Goal: Task Accomplishment & Management: Use online tool/utility

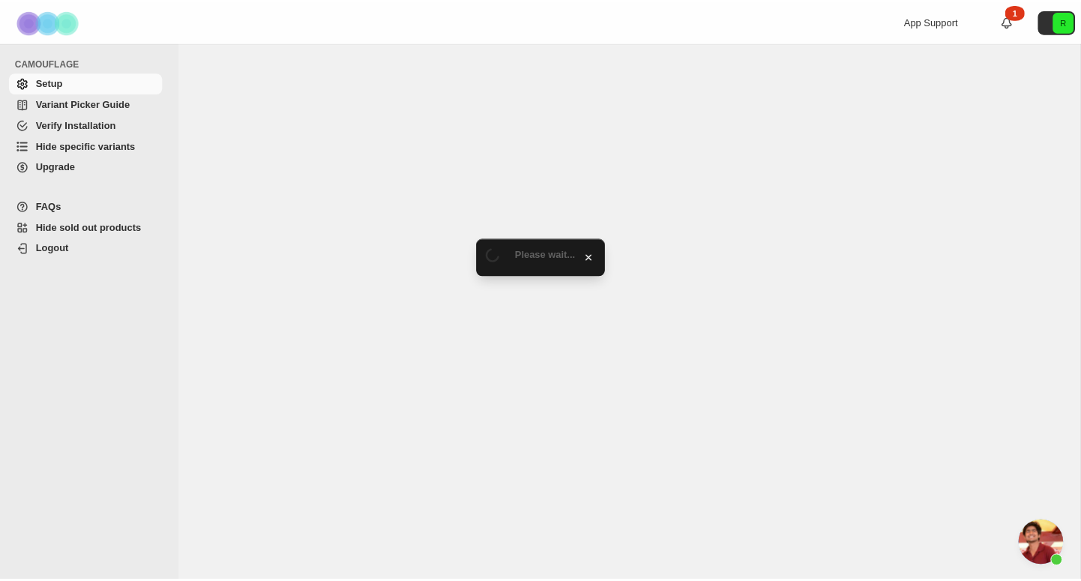
scroll to position [5307, 0]
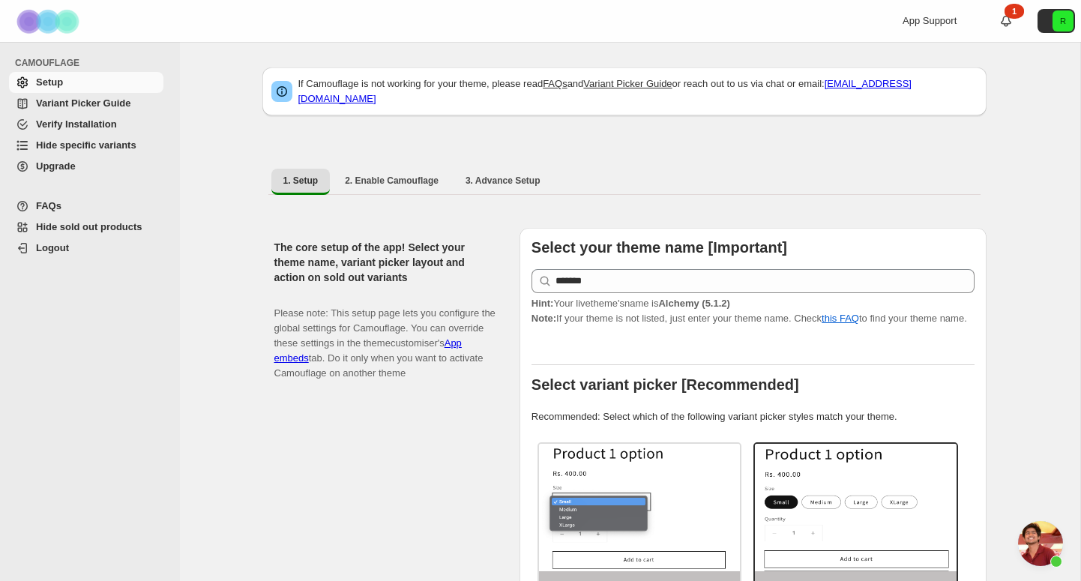
click at [109, 145] on span "Hide specific variants" at bounding box center [86, 144] width 100 height 11
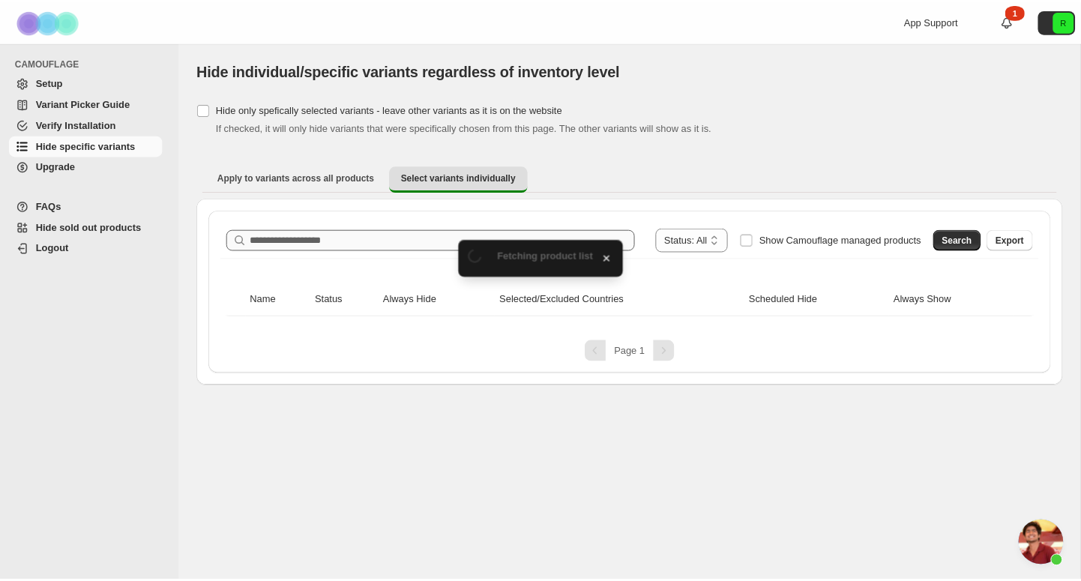
scroll to position [5307, 0]
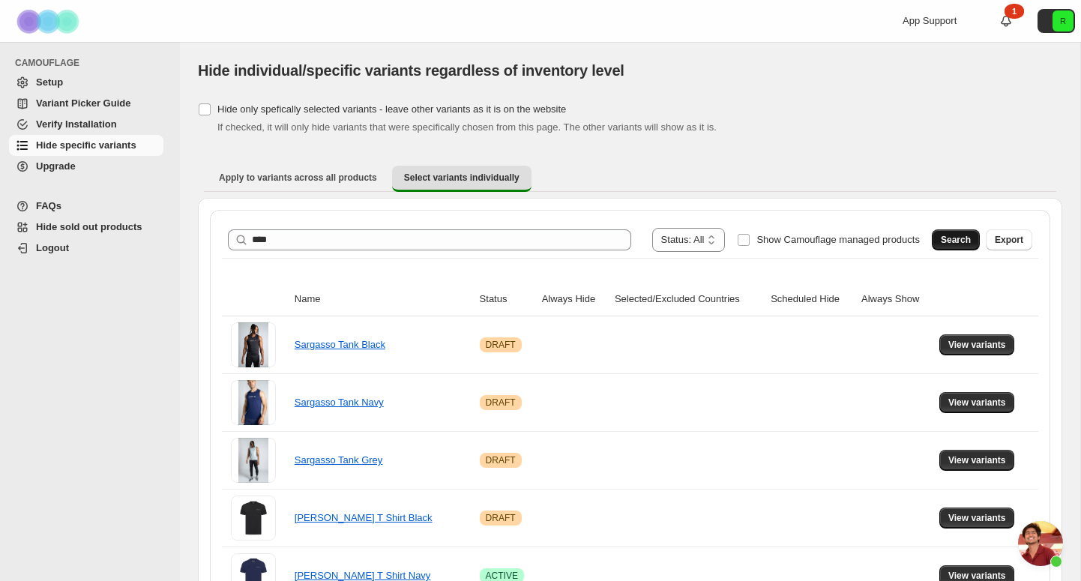
click at [949, 233] on button "Search" at bounding box center [956, 239] width 48 height 21
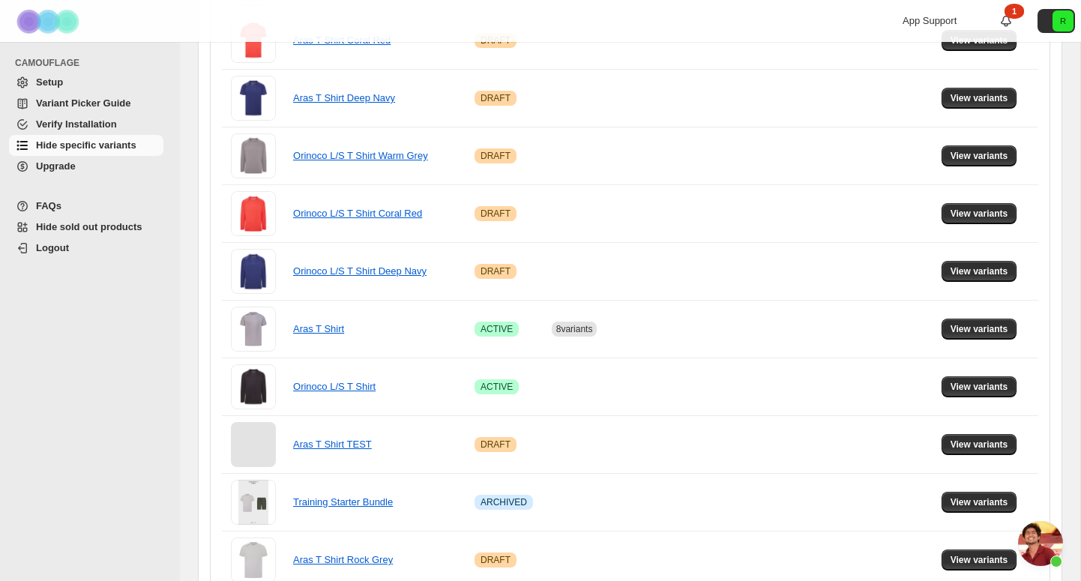
scroll to position [523, 0]
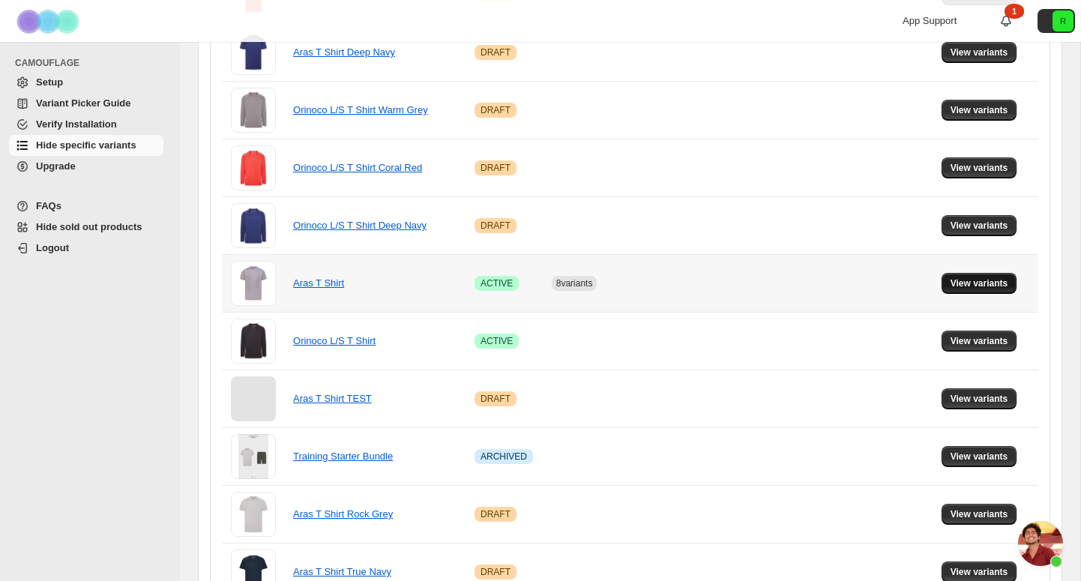
click at [972, 288] on span "View variants" at bounding box center [980, 283] width 58 height 12
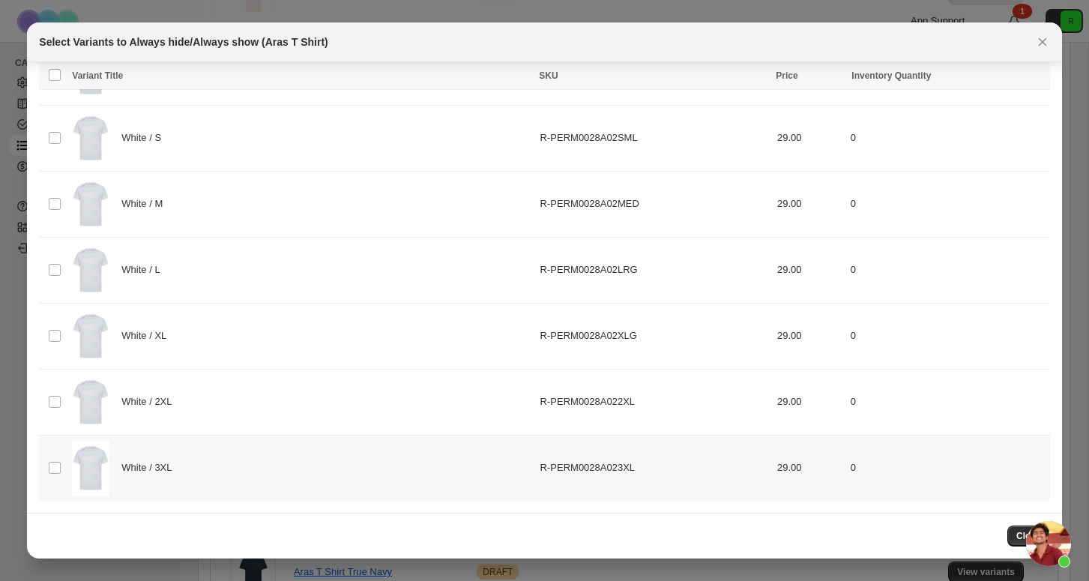
scroll to position [4250, 0]
click at [58, 457] on td "Select product variant" at bounding box center [53, 468] width 28 height 66
click at [58, 412] on td "Select product variant" at bounding box center [53, 402] width 28 height 66
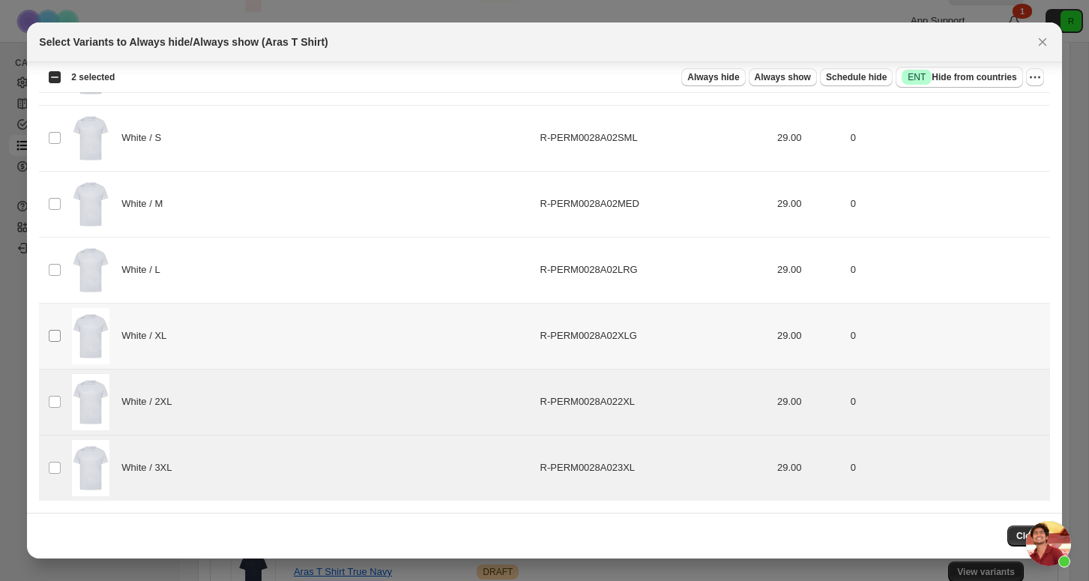
click at [58, 342] on span ":r6:" at bounding box center [54, 335] width 13 height 13
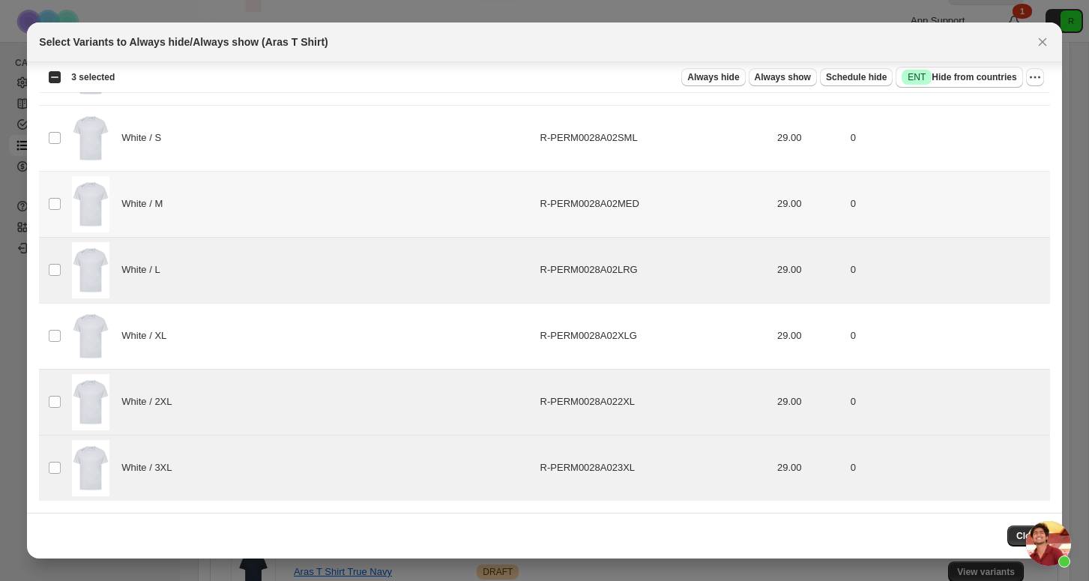
click at [54, 196] on td "Select product variant" at bounding box center [53, 204] width 28 height 66
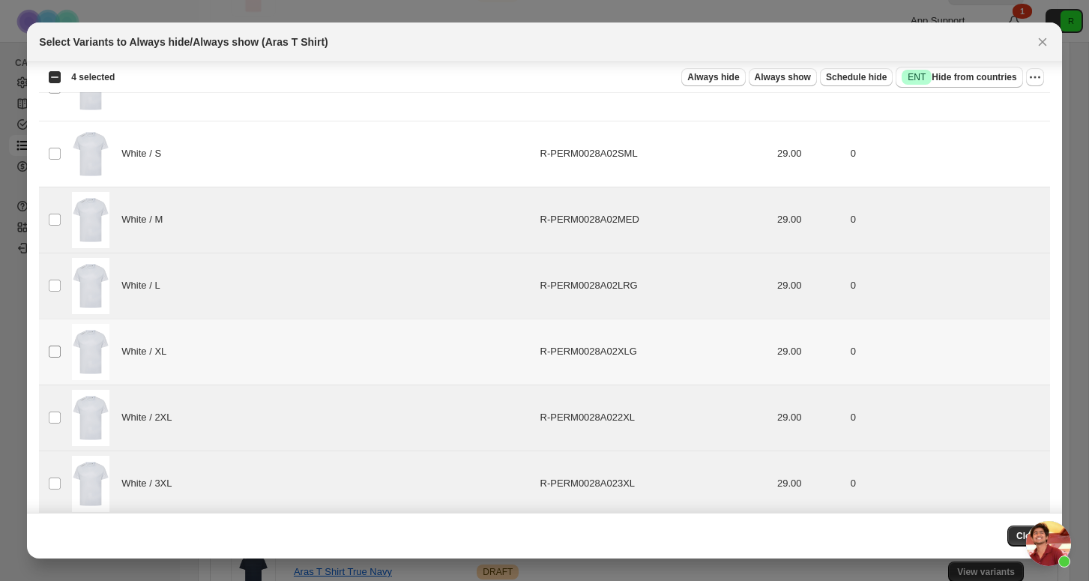
click at [58, 345] on span ":r6:" at bounding box center [54, 351] width 13 height 13
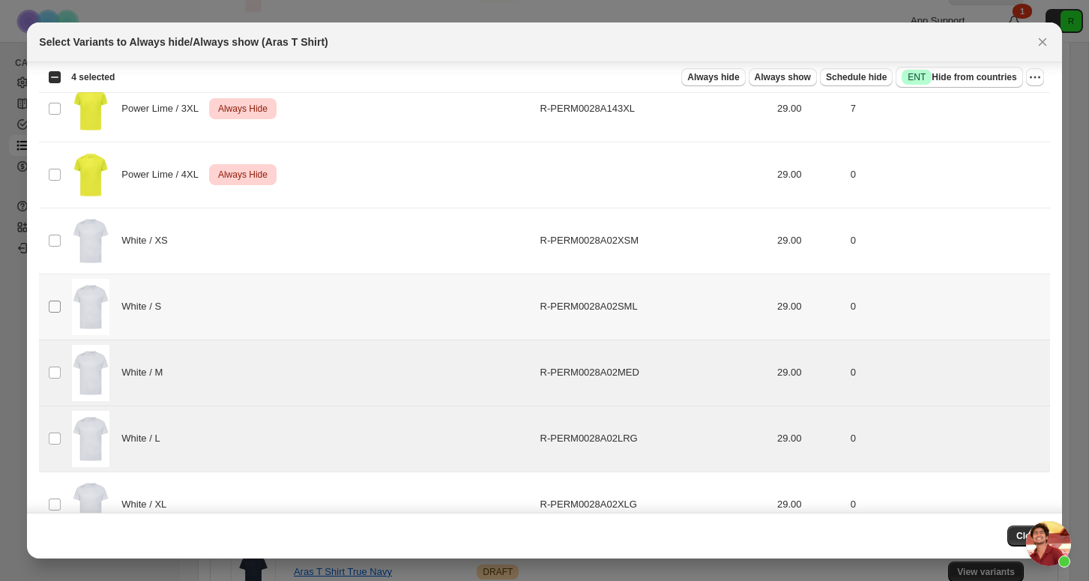
click at [61, 301] on span ":r6:" at bounding box center [54, 306] width 13 height 13
click at [55, 229] on td "Select product variant" at bounding box center [53, 241] width 28 height 66
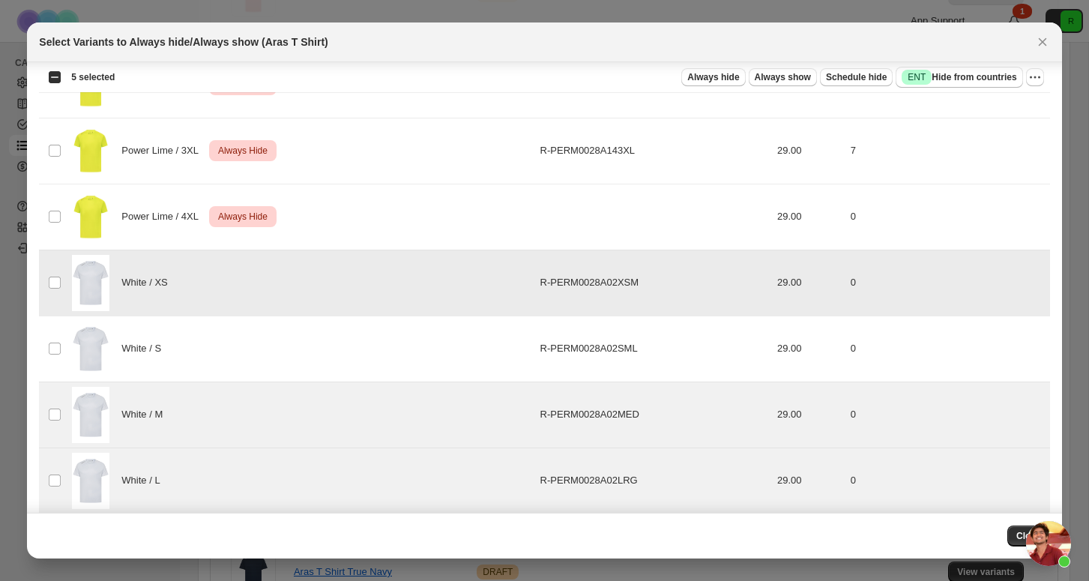
scroll to position [4025, 0]
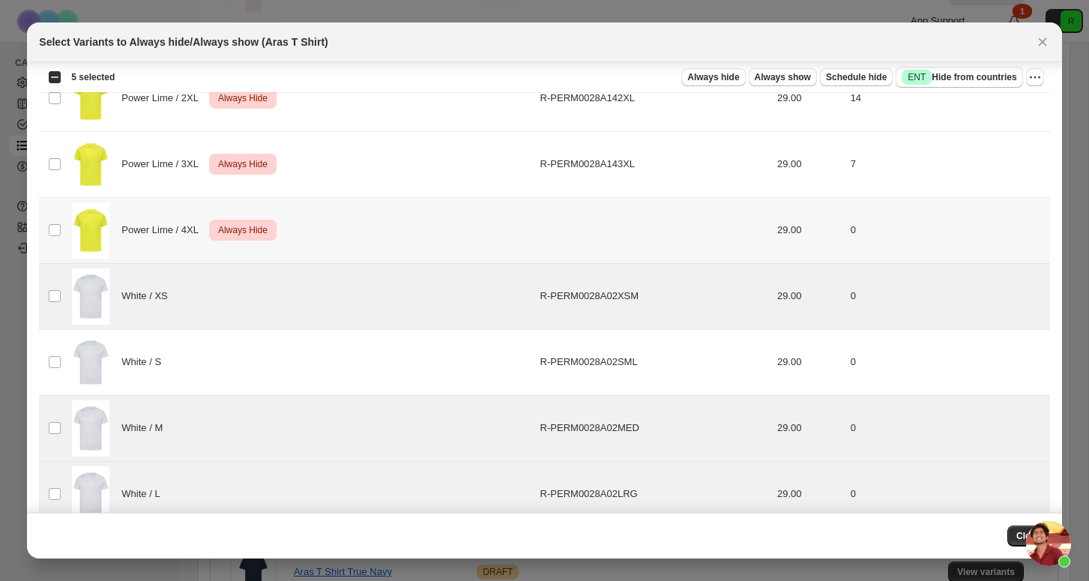
click at [59, 219] on td "Select product variant" at bounding box center [53, 230] width 28 height 66
click at [56, 373] on td "Select product variant" at bounding box center [53, 362] width 28 height 66
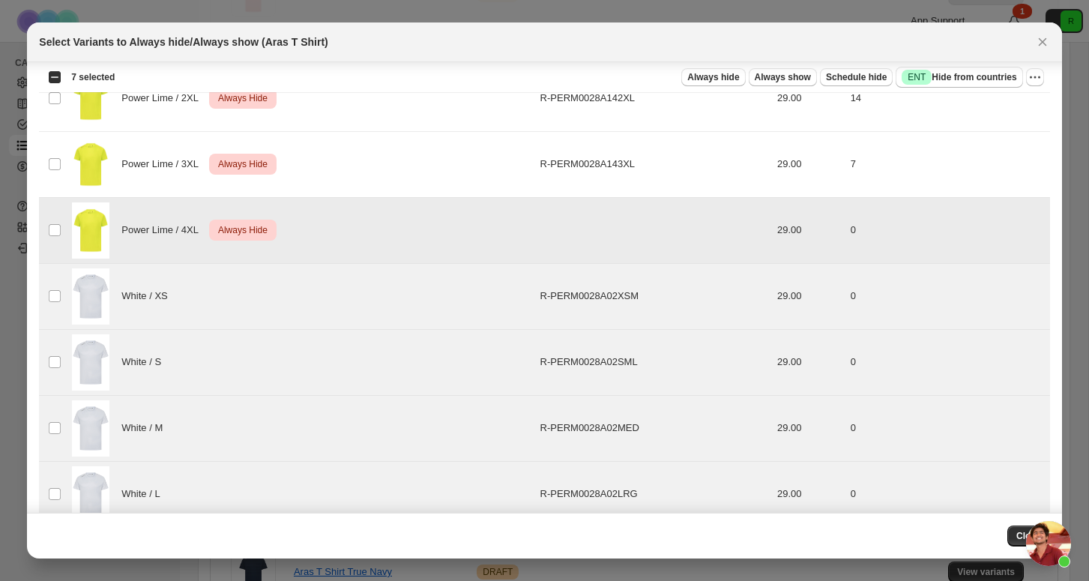
click at [58, 239] on td "Select product variant" at bounding box center [53, 230] width 28 height 66
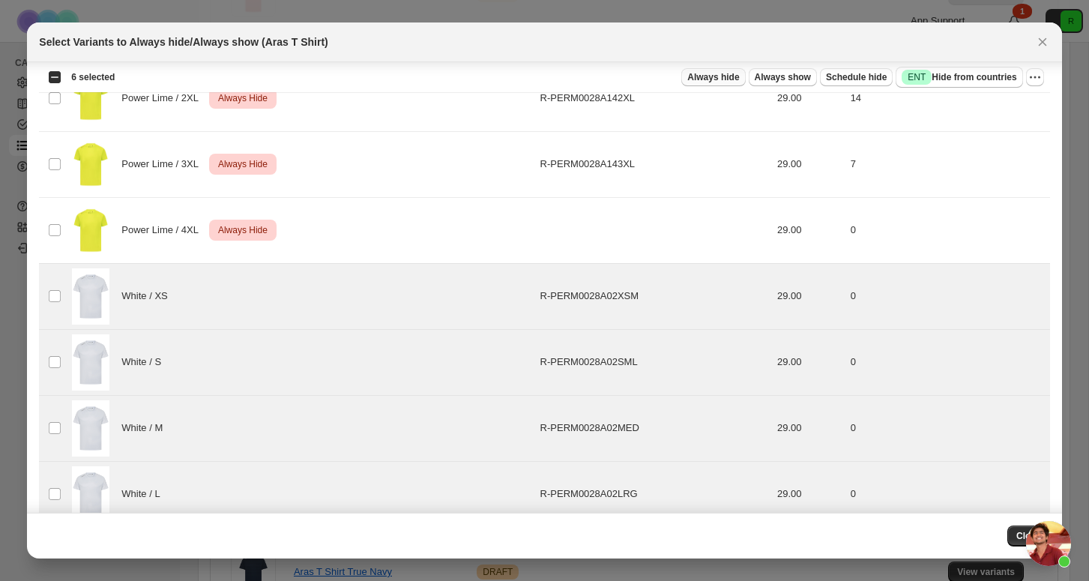
click at [718, 80] on span "Always hide" at bounding box center [714, 77] width 52 height 12
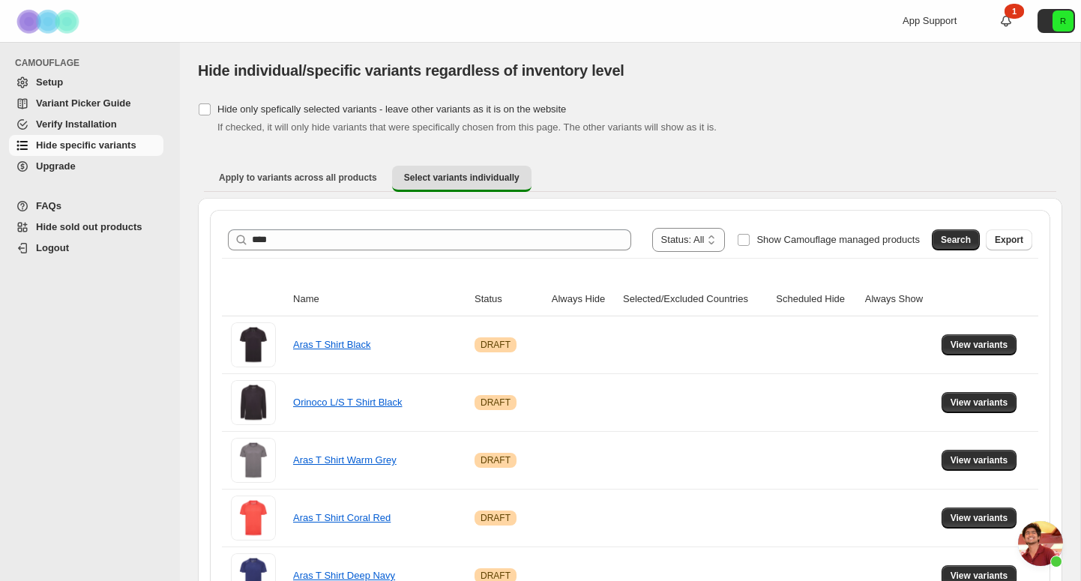
scroll to position [0, 0]
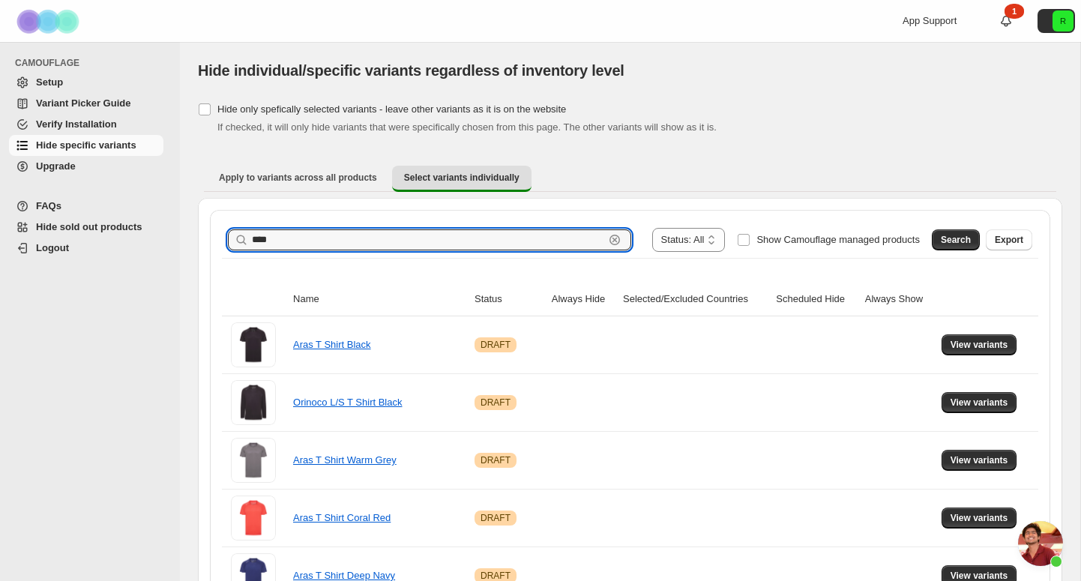
drag, startPoint x: 340, startPoint y: 238, endPoint x: 193, endPoint y: 231, distance: 147.9
click at [939, 239] on button "Search" at bounding box center [956, 239] width 48 height 21
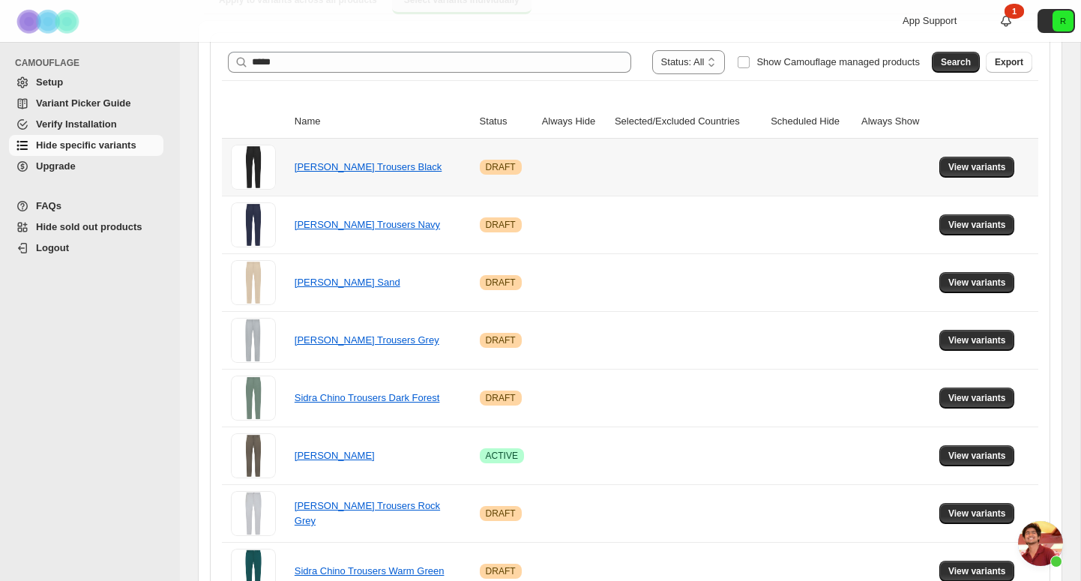
scroll to position [325, 0]
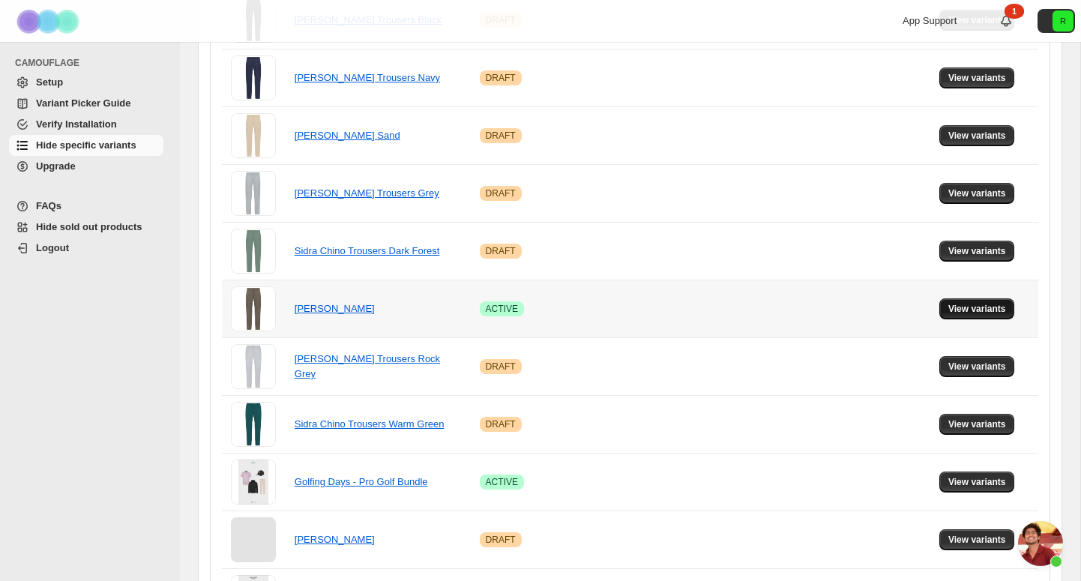
click at [975, 309] on span "View variants" at bounding box center [977, 309] width 58 height 12
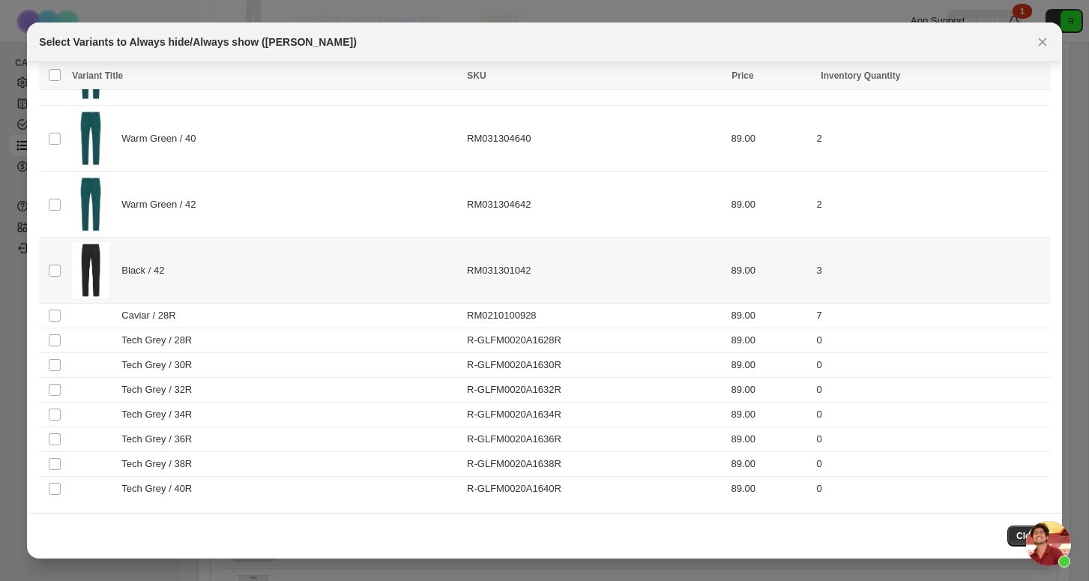
scroll to position [3985, 0]
click at [54, 333] on td "Select product variant" at bounding box center [53, 340] width 28 height 25
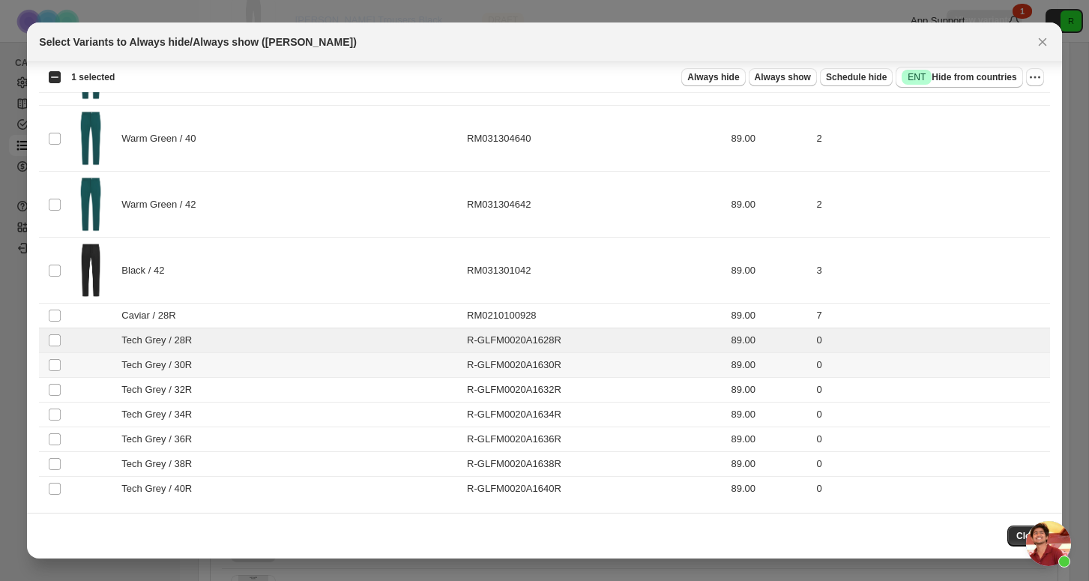
click at [54, 353] on td "Select product variant" at bounding box center [53, 365] width 28 height 25
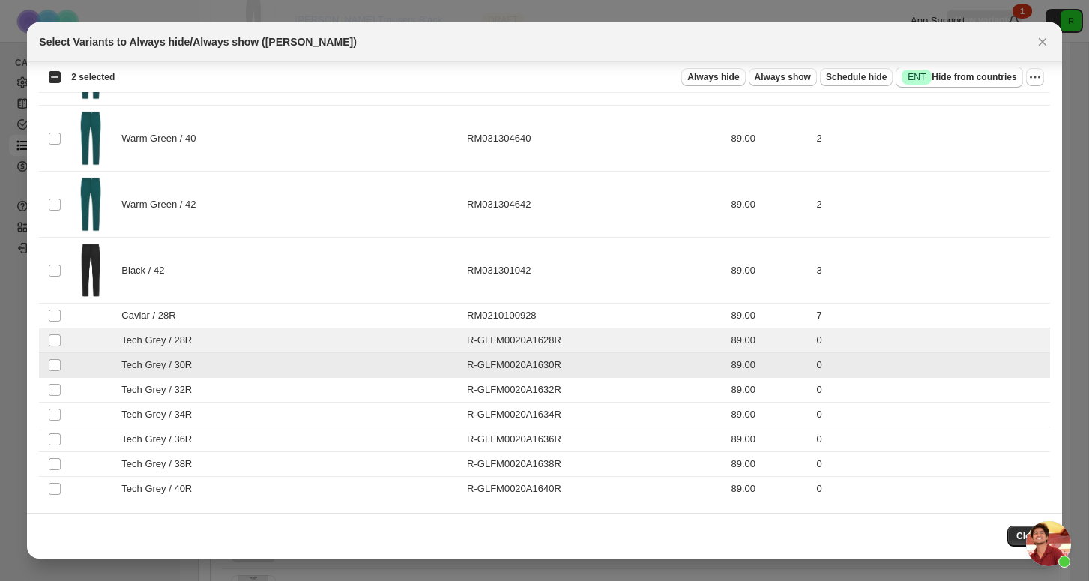
click at [54, 379] on td "Select product variant" at bounding box center [53, 390] width 28 height 25
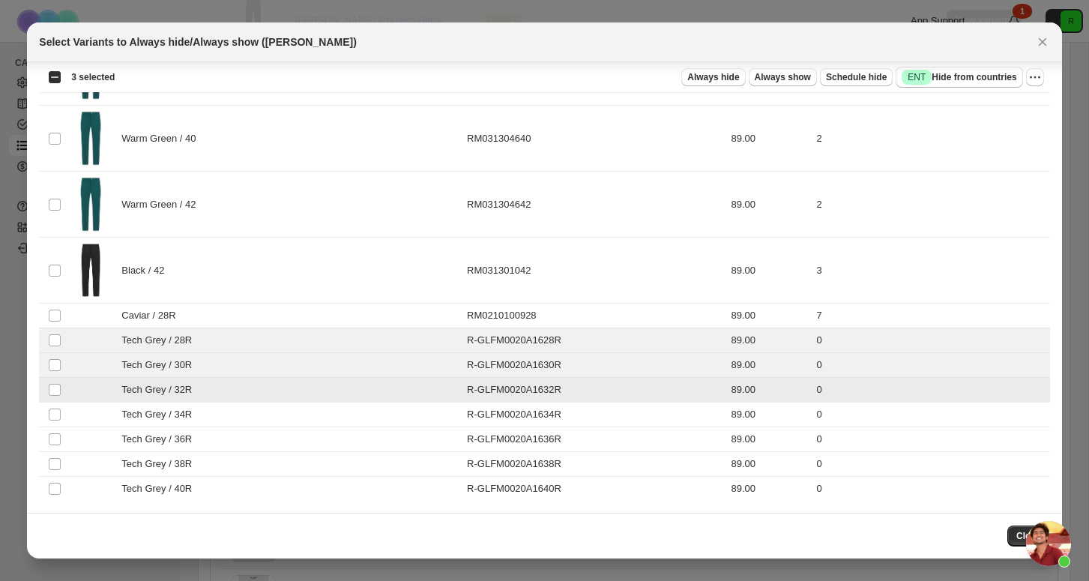
click at [54, 397] on td "Select product variant" at bounding box center [53, 390] width 28 height 25
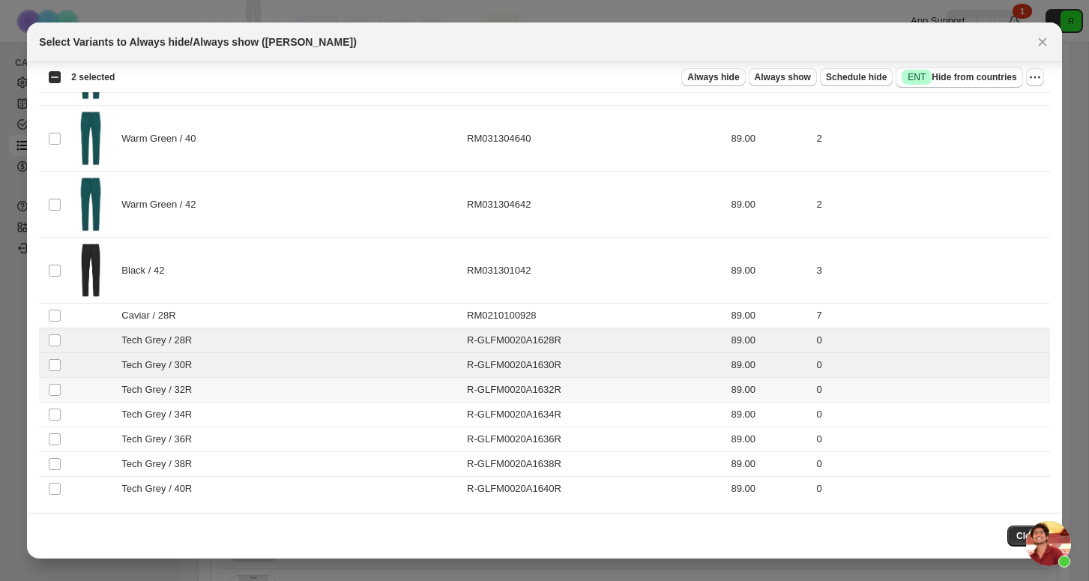
click at [54, 426] on td "Select product variant" at bounding box center [53, 415] width 28 height 25
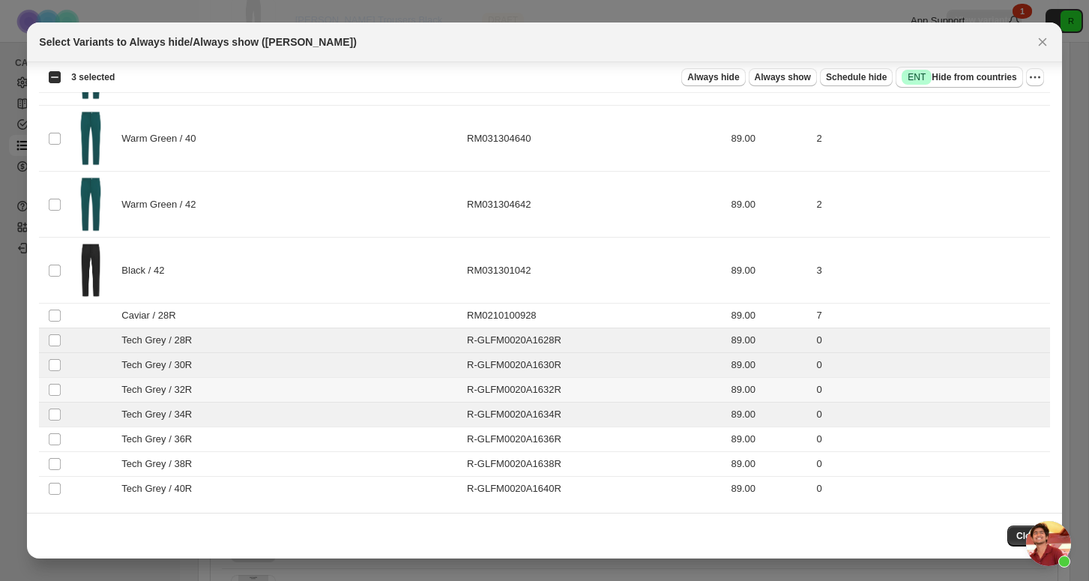
click at [55, 401] on td "Select product variant" at bounding box center [53, 390] width 28 height 25
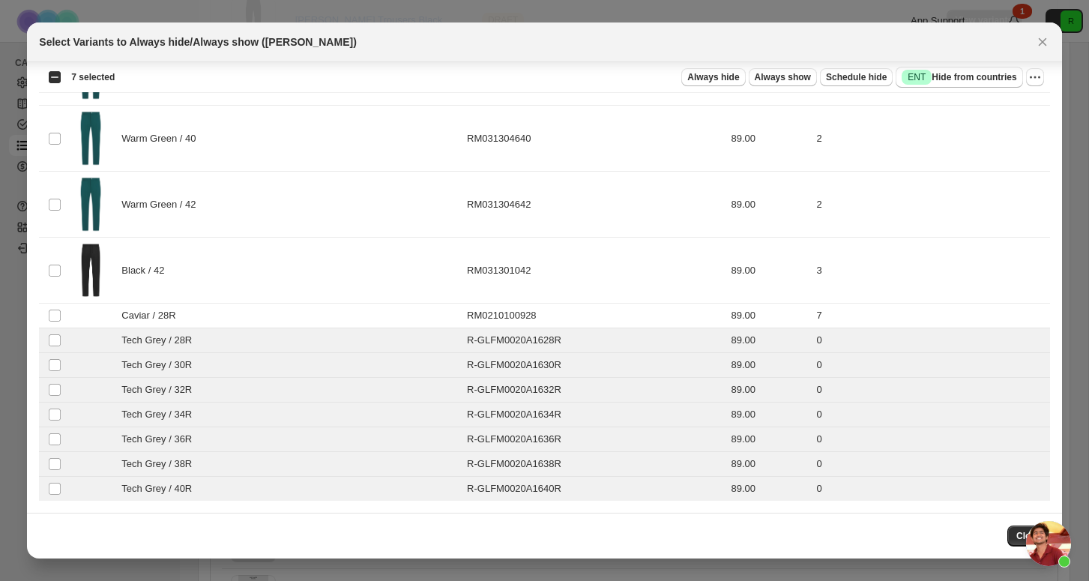
click at [701, 86] on div "Always hide Always show Schedule hide Success ENT Hide from countries" at bounding box center [575, 77] width 896 height 21
click at [709, 80] on span "Always hide" at bounding box center [714, 77] width 52 height 12
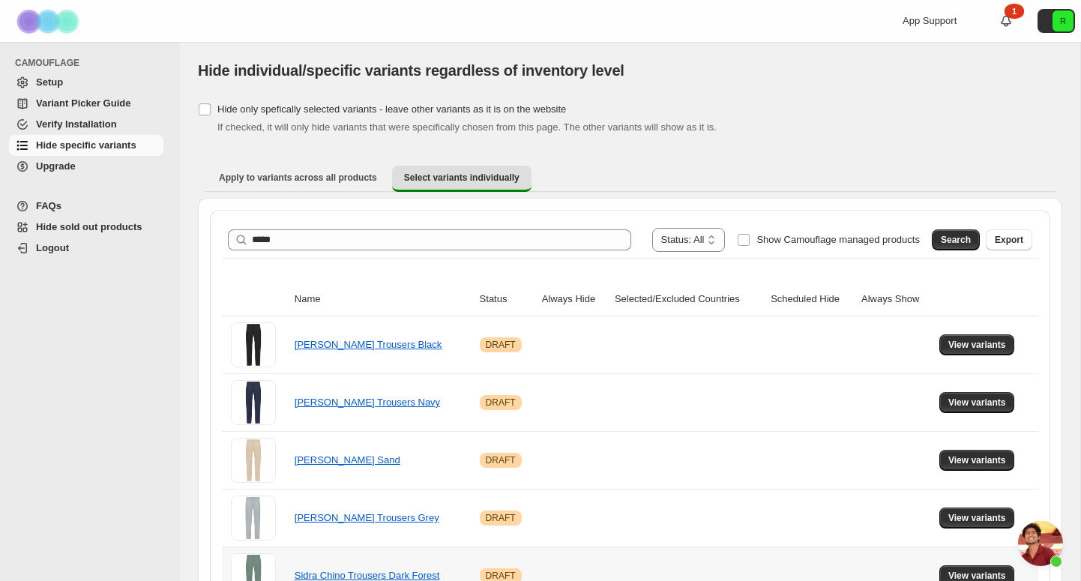
scroll to position [0, 0]
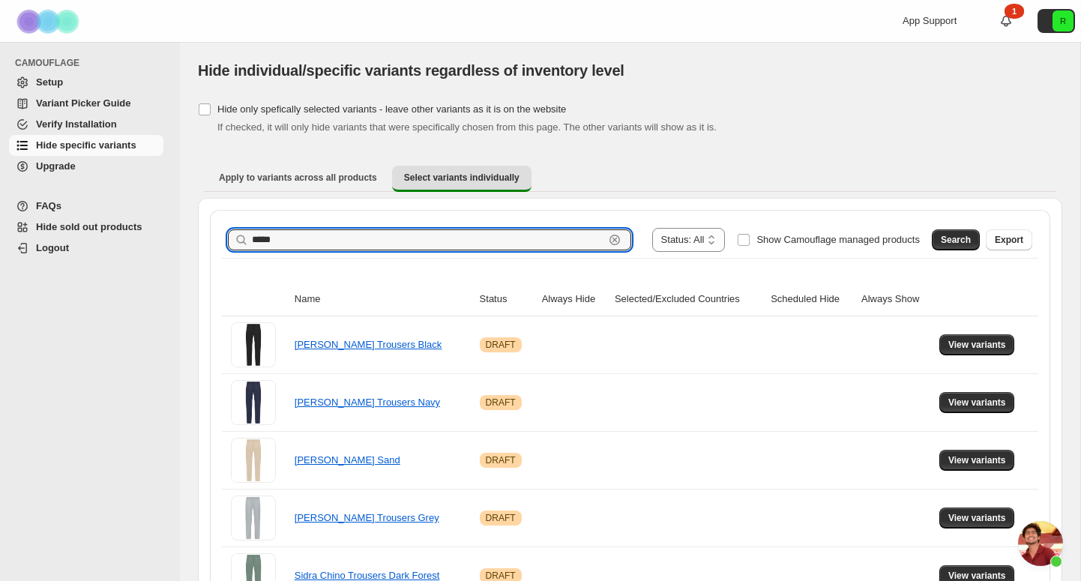
drag, startPoint x: 341, startPoint y: 238, endPoint x: 238, endPoint y: 232, distance: 102.8
click at [238, 232] on div "***** Clear" at bounding box center [429, 239] width 403 height 21
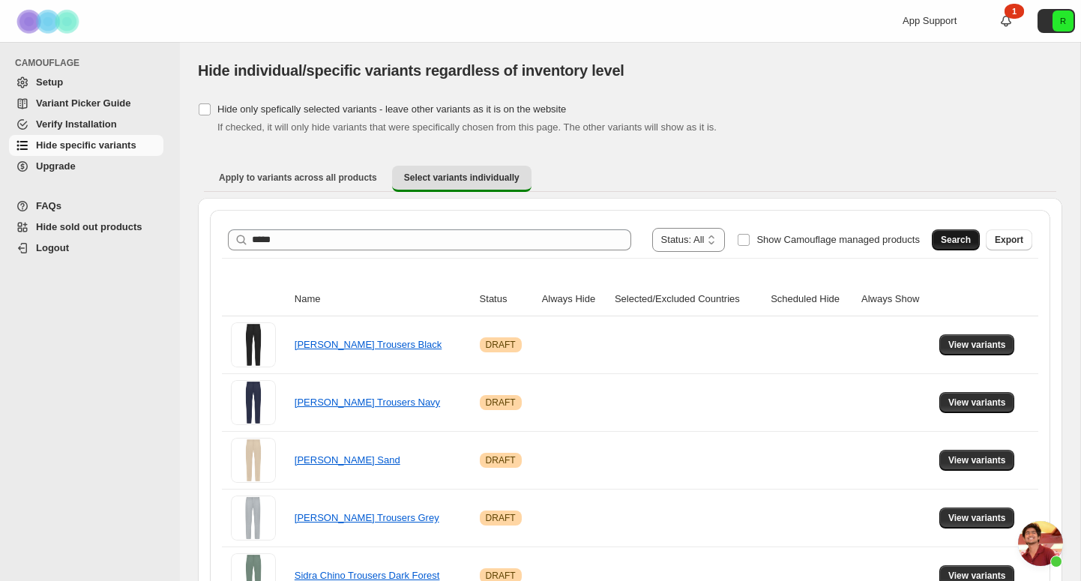
click at [951, 235] on span "Search" at bounding box center [956, 240] width 30 height 12
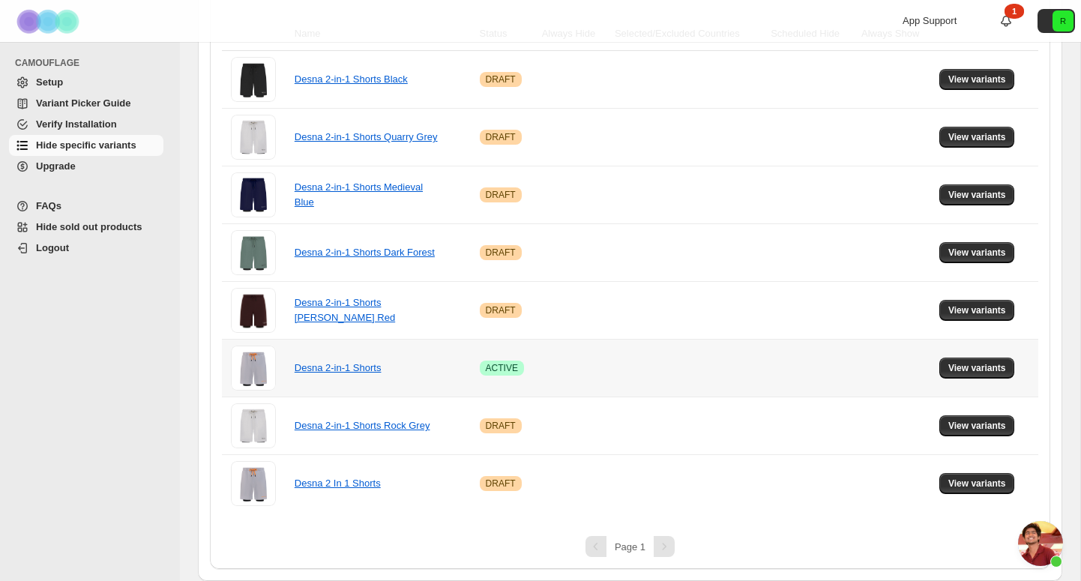
scroll to position [265, 0]
click at [990, 360] on button "View variants" at bounding box center [977, 368] width 76 height 21
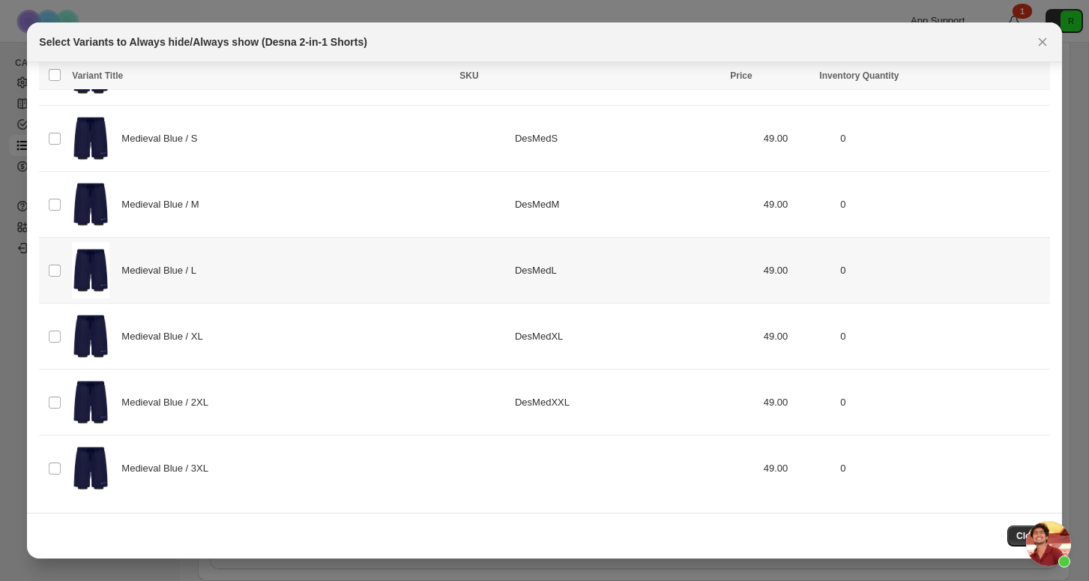
scroll to position [2401, 0]
click at [43, 168] on td "Select product variant" at bounding box center [53, 139] width 28 height 66
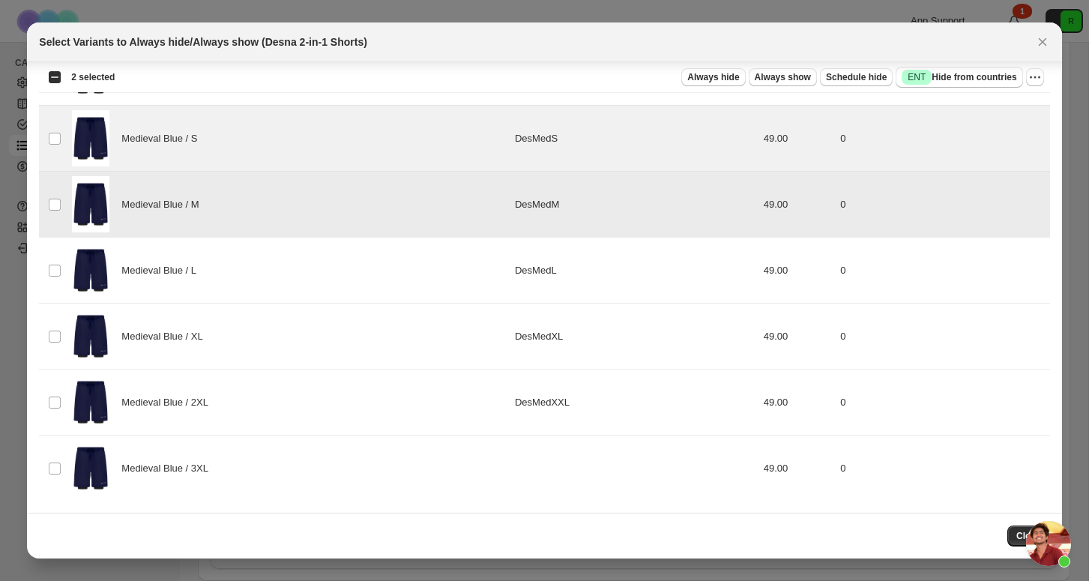
click at [55, 298] on td "Select product variant" at bounding box center [53, 271] width 28 height 66
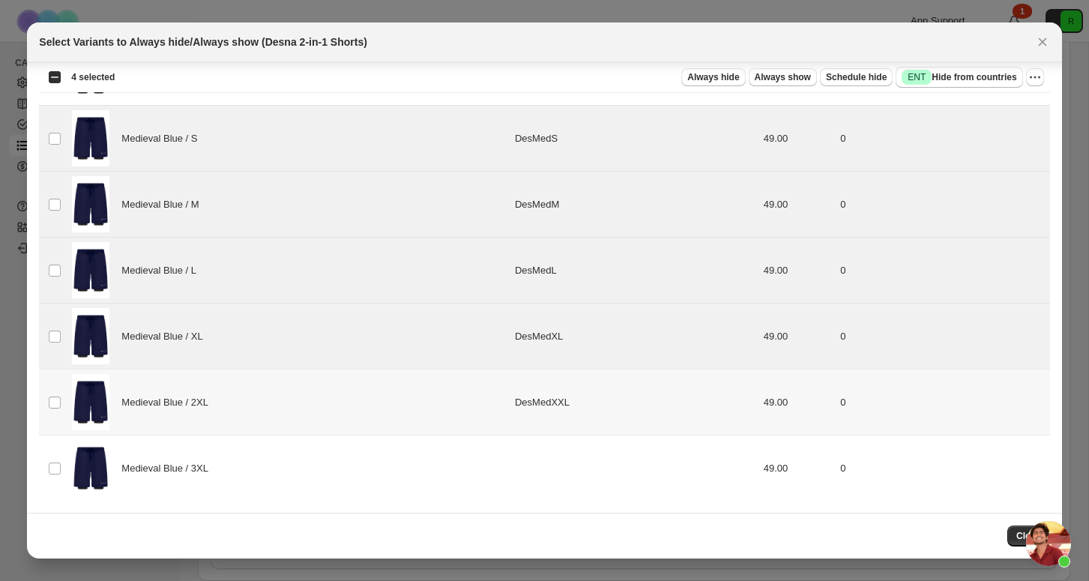
click at [58, 391] on td "Select product variant" at bounding box center [53, 403] width 28 height 66
click at [61, 462] on span ":r5n:" at bounding box center [54, 468] width 13 height 13
click at [68, 475] on td "Medieval Blue / 3XL" at bounding box center [288, 469] width 443 height 66
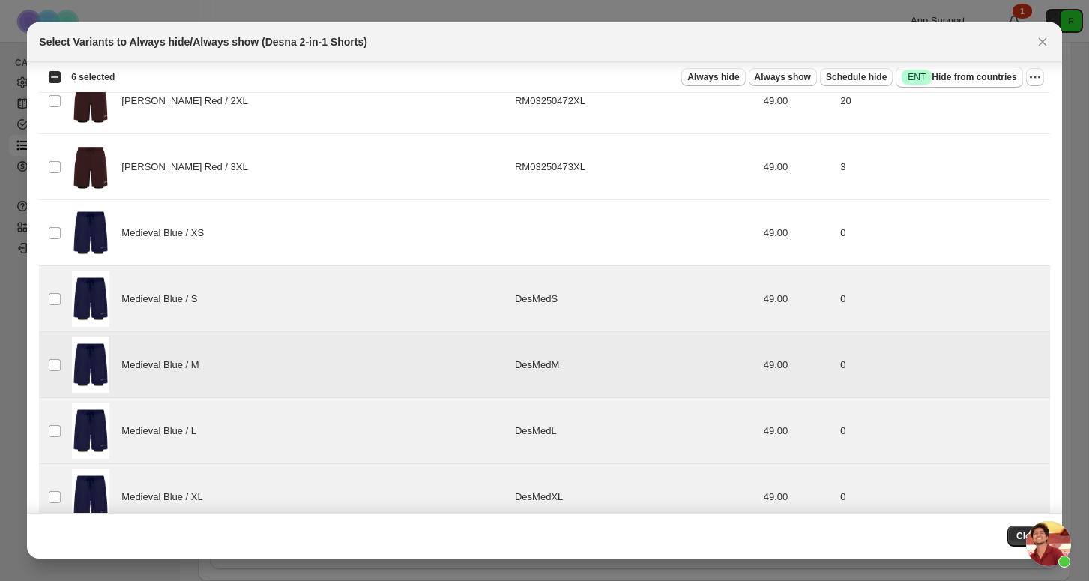
scroll to position [2235, 0]
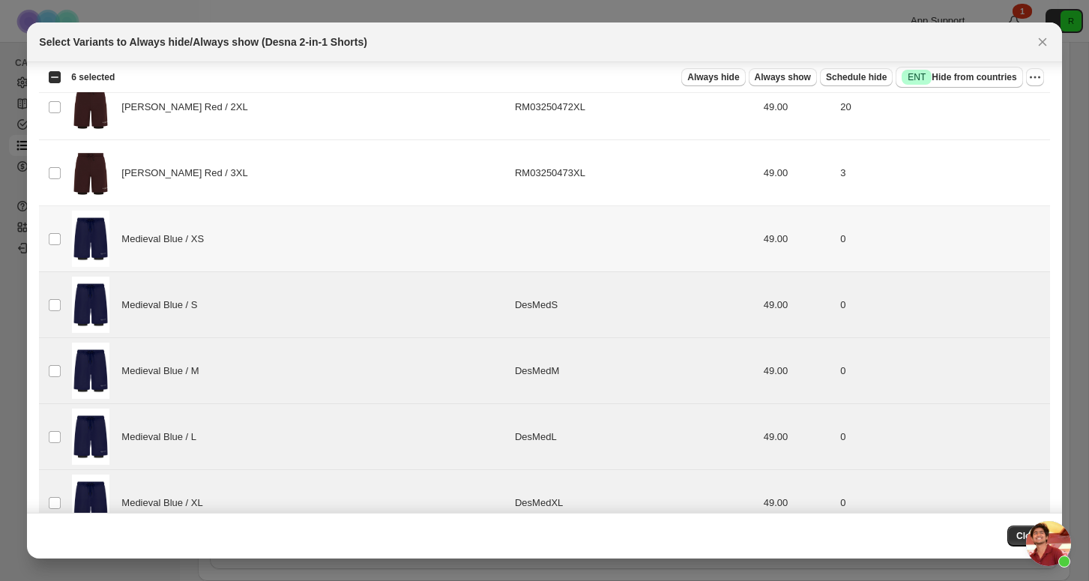
click at [64, 220] on td "Select product variant" at bounding box center [53, 239] width 28 height 66
click at [723, 78] on span "Always hide" at bounding box center [714, 77] width 52 height 12
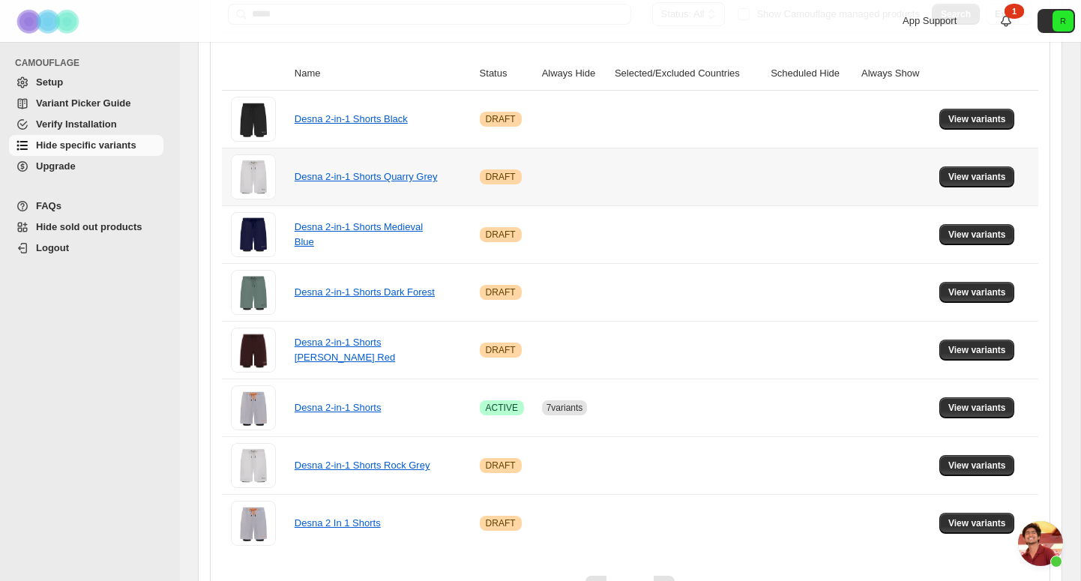
scroll to position [238, 0]
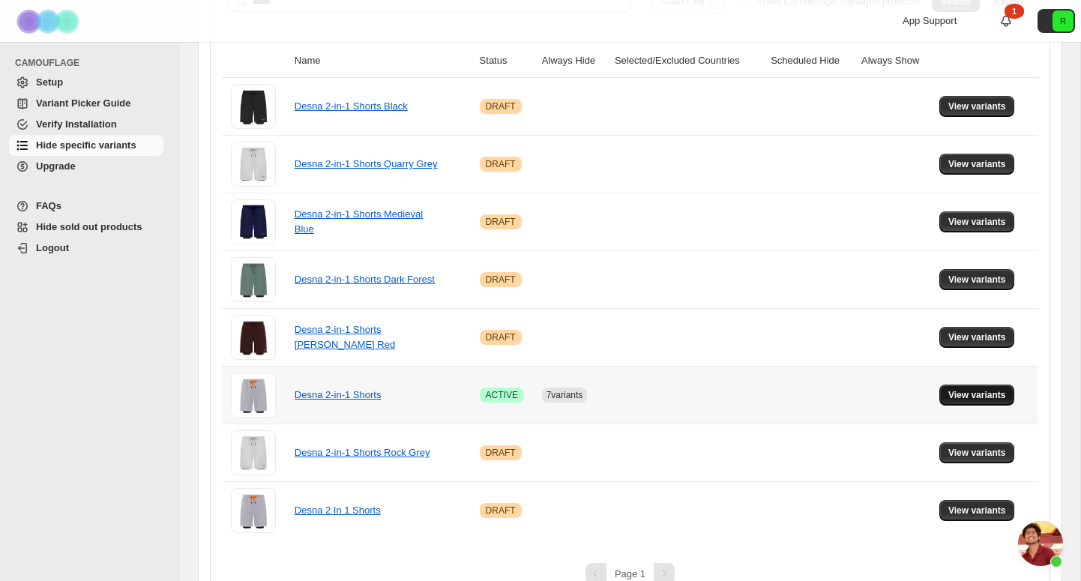
click at [969, 389] on button "View variants" at bounding box center [977, 395] width 76 height 21
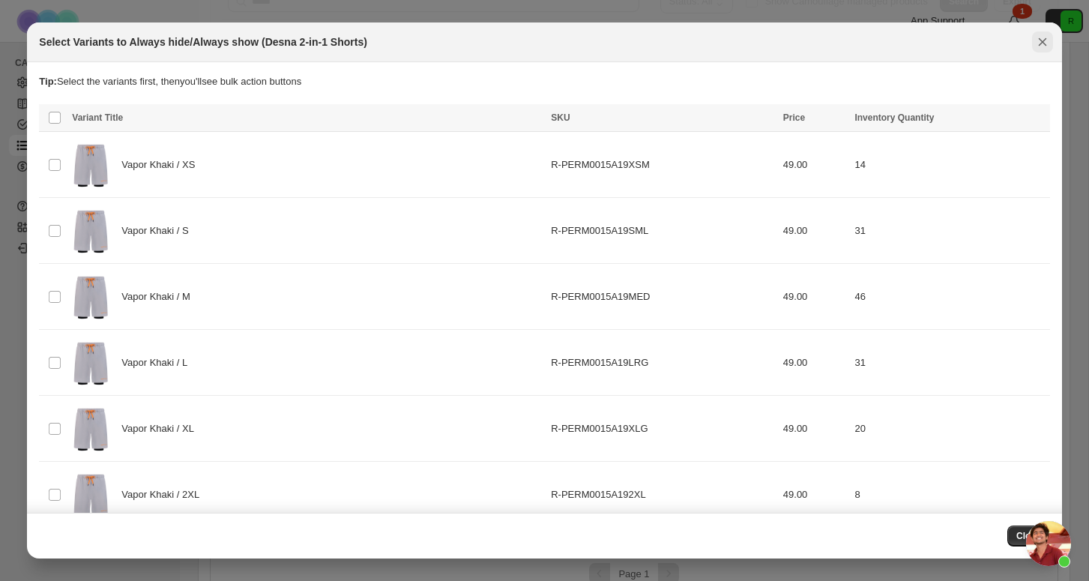
click at [1051, 44] on button "Close" at bounding box center [1042, 41] width 21 height 21
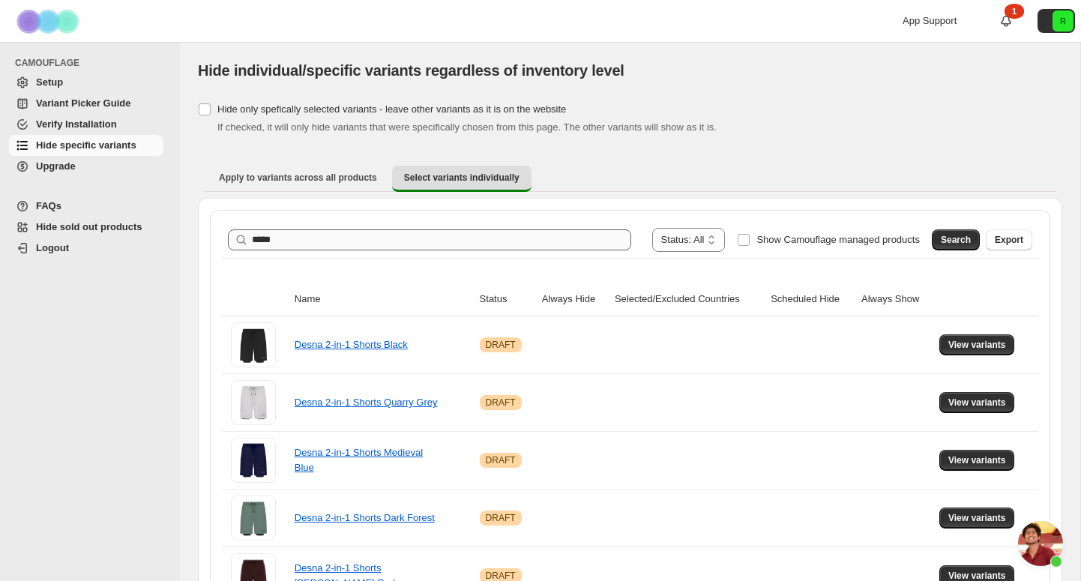
scroll to position [0, 0]
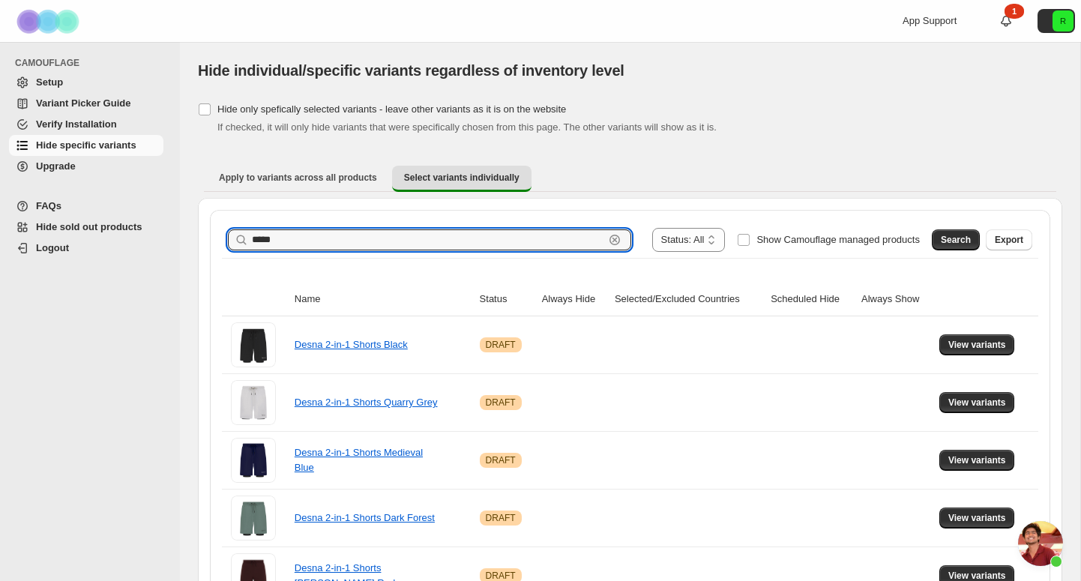
drag, startPoint x: 320, startPoint y: 241, endPoint x: 178, endPoint y: 232, distance: 142.7
click at [178, 232] on div "**********" at bounding box center [540, 423] width 1081 height 846
type input "*"
type input "*****"
click at [953, 245] on span "Search" at bounding box center [956, 240] width 30 height 12
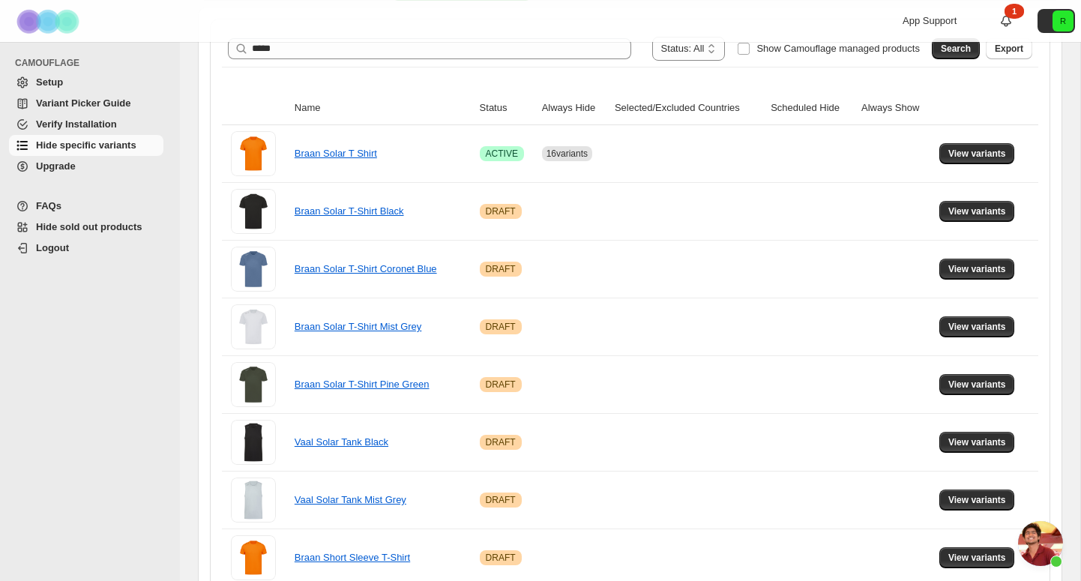
scroll to position [250, 0]
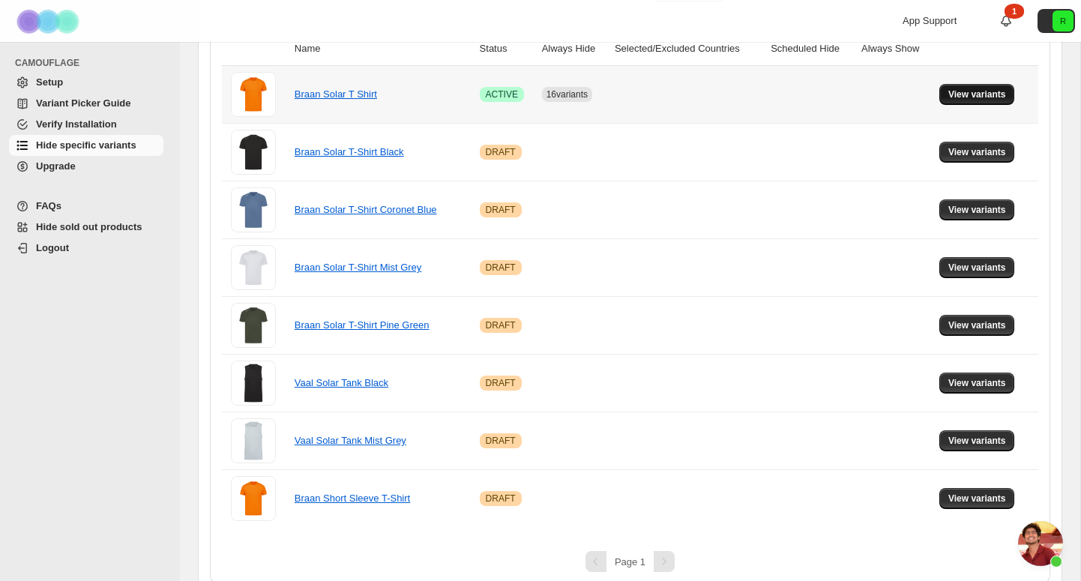
click at [988, 92] on span "View variants" at bounding box center [977, 94] width 58 height 12
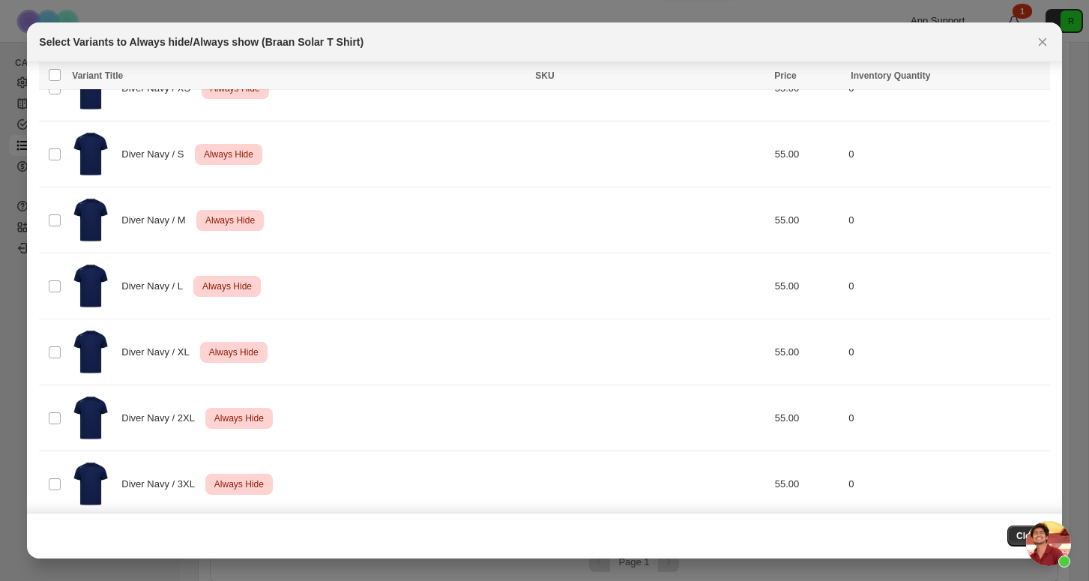
scroll to position [2234, 0]
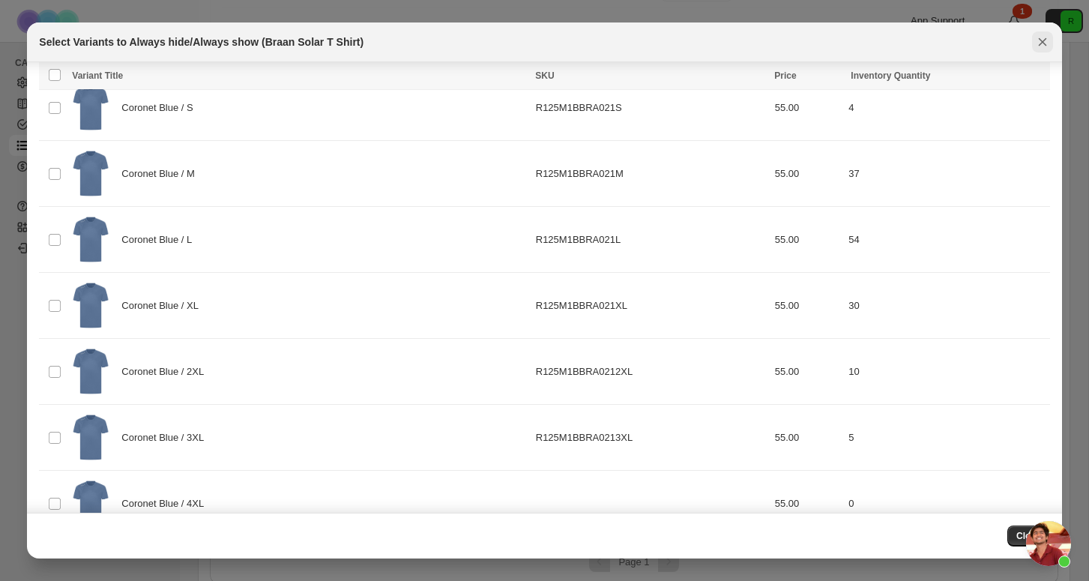
click at [1046, 45] on icon "Close" at bounding box center [1042, 42] width 8 height 8
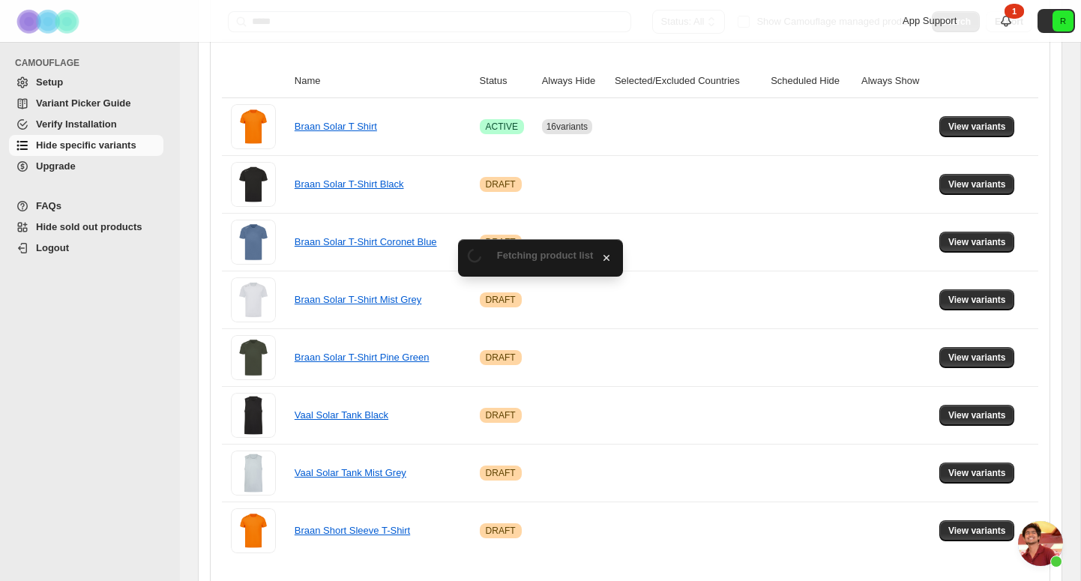
scroll to position [250, 0]
